Goal: Task Accomplishment & Management: Manage account settings

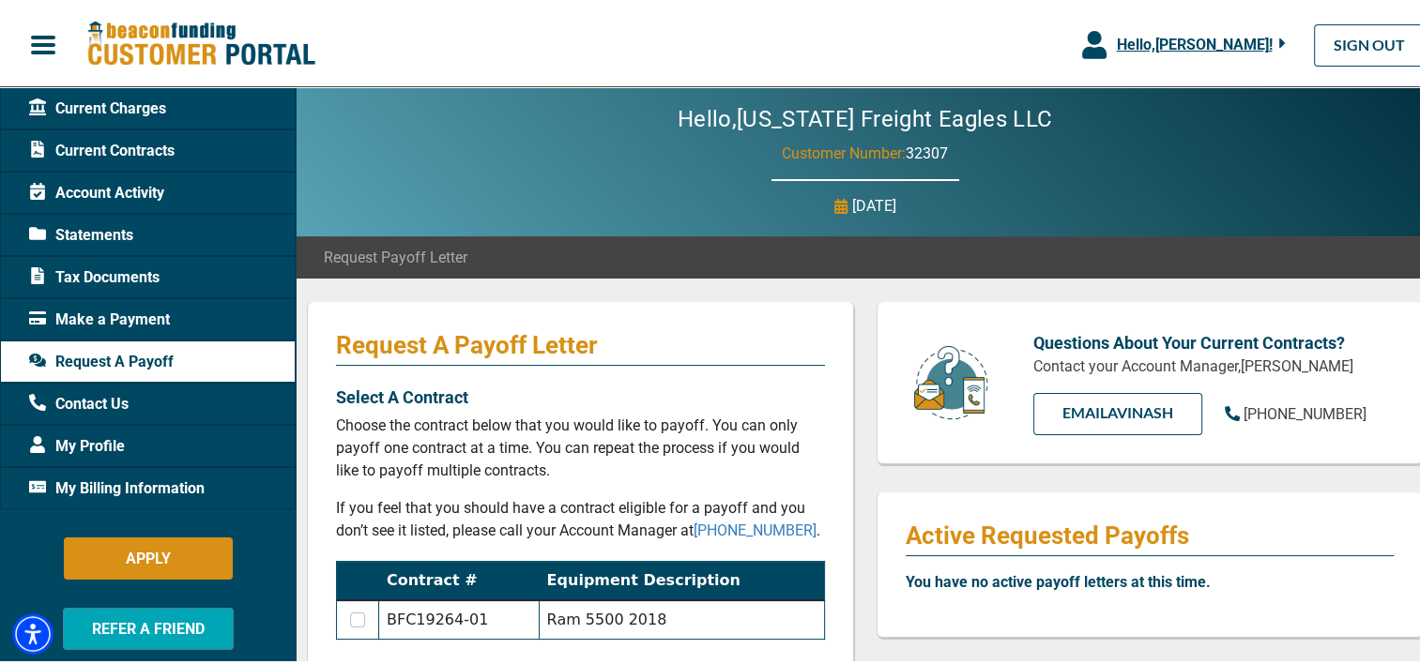
click at [145, 313] on span "Make a Payment" at bounding box center [99, 317] width 141 height 23
drag, startPoint x: 145, startPoint y: 313, endPoint x: 87, endPoint y: 312, distance: 58.2
click at [87, 312] on span "Make a Payment" at bounding box center [99, 317] width 141 height 23
click at [104, 312] on span "Make a Payment" at bounding box center [99, 317] width 141 height 23
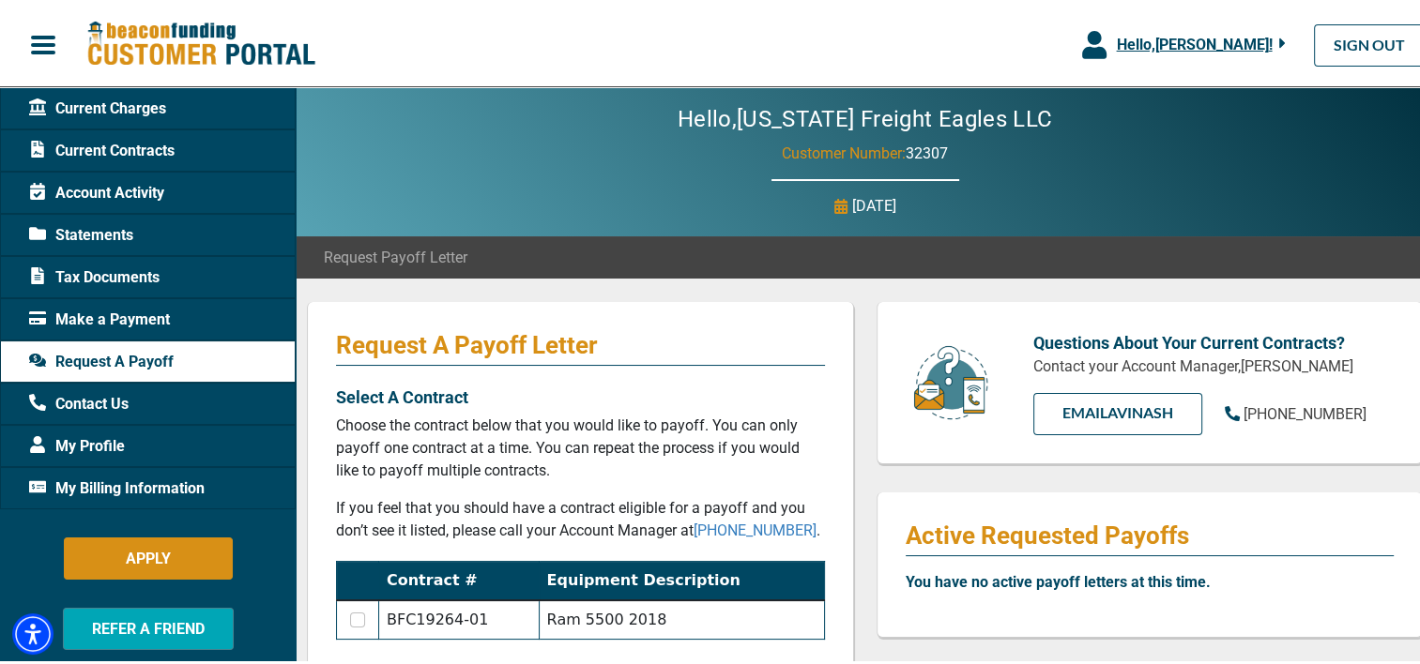
click at [116, 319] on span "Make a Payment" at bounding box center [99, 317] width 141 height 23
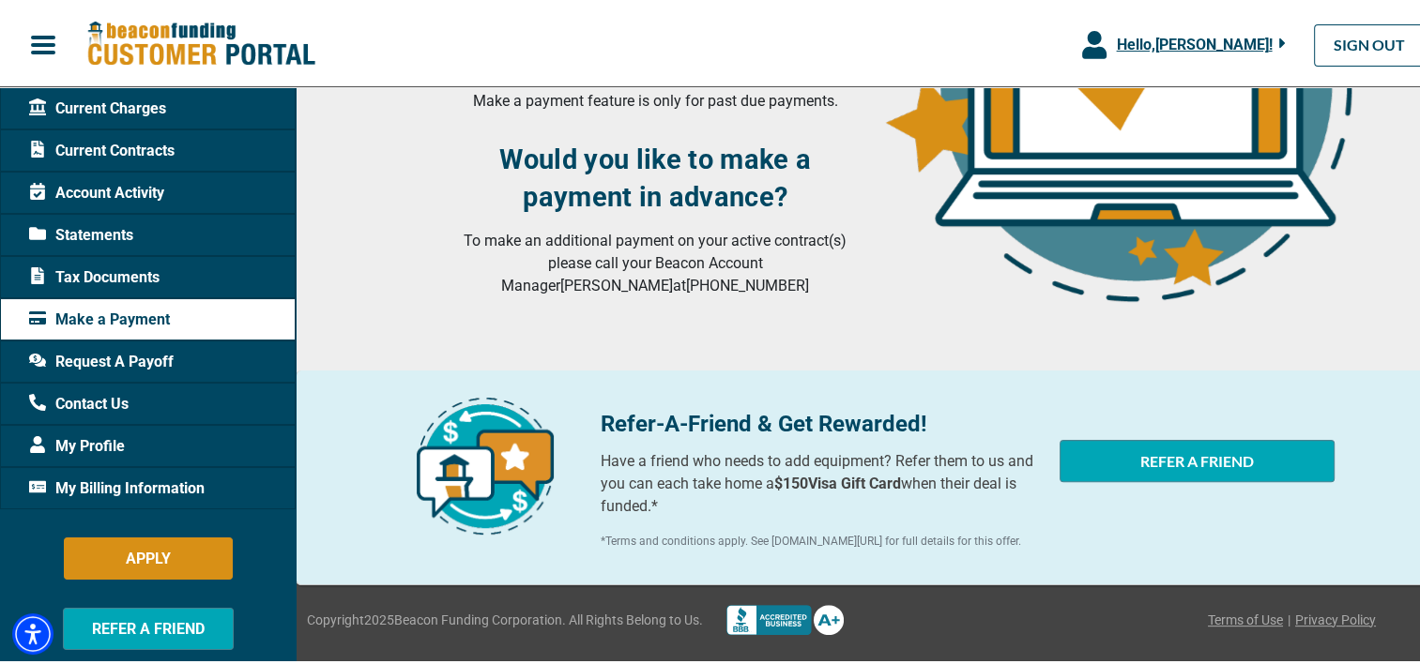
scroll to position [465, 0]
click at [150, 485] on span "My Billing Information" at bounding box center [116, 486] width 175 height 23
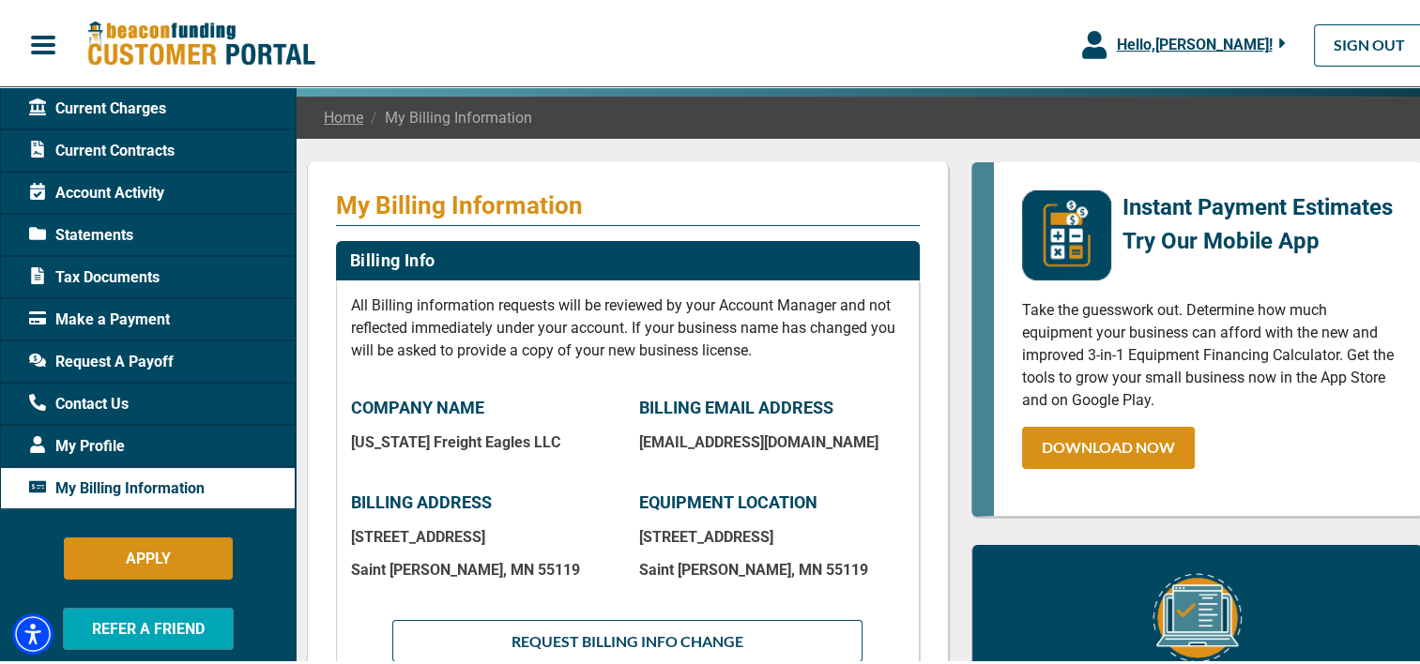
scroll to position [94, 0]
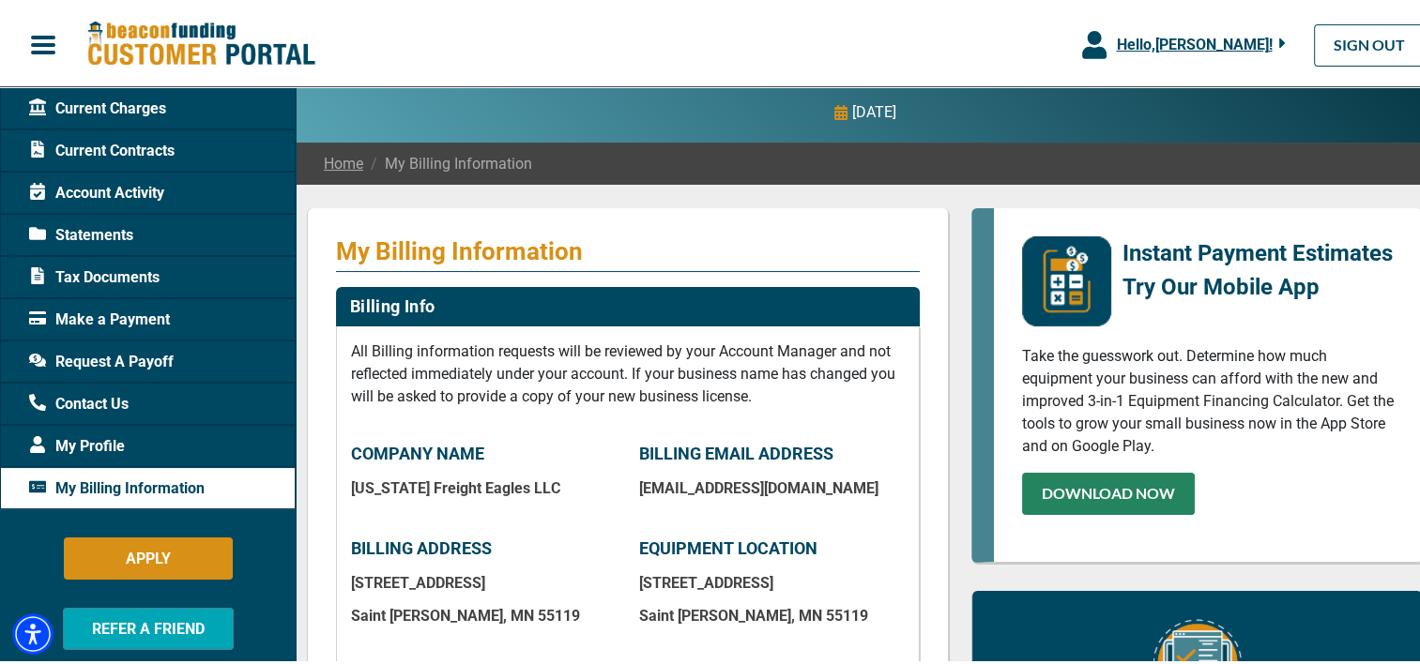
click at [1114, 497] on link "DOWNLOAD NOW" at bounding box center [1108, 491] width 173 height 42
